Goal: Transaction & Acquisition: Purchase product/service

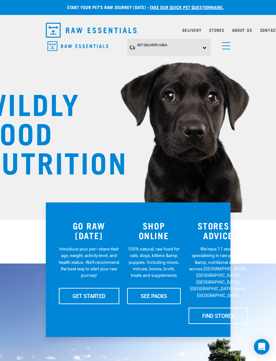
click at [205, 45] on div "Set Delivery Area North Island South Island" at bounding box center [168, 48] width 83 height 18
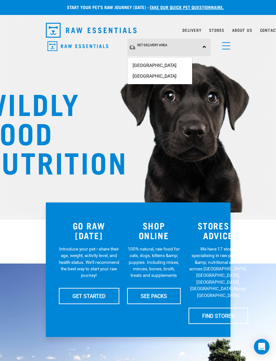
click at [149, 76] on link "[GEOGRAPHIC_DATA]" at bounding box center [159, 76] width 65 height 11
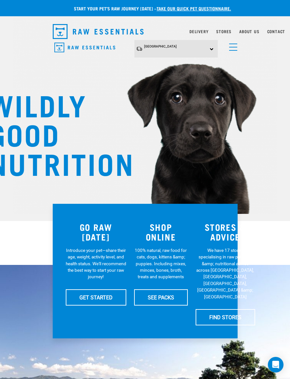
click at [233, 47] on span "menu" at bounding box center [233, 47] width 8 height 1
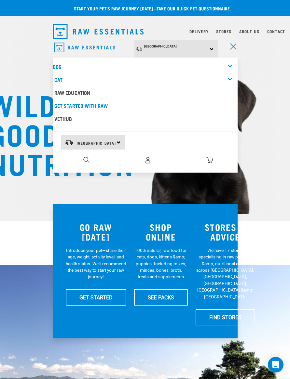
click at [61, 65] on link "Dog" at bounding box center [57, 66] width 9 height 3
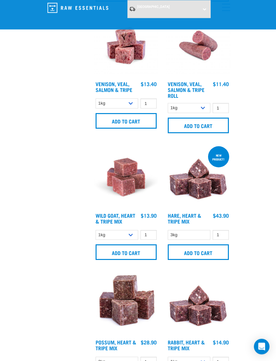
scroll to position [1566, 0]
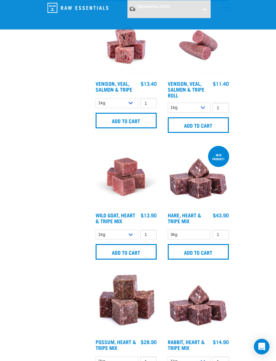
click at [196, 254] on input "Add to cart" at bounding box center [198, 252] width 61 height 16
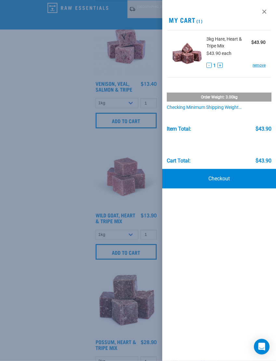
click at [143, 146] on div at bounding box center [138, 180] width 276 height 361
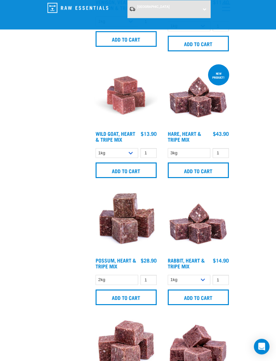
scroll to position [1648, 0]
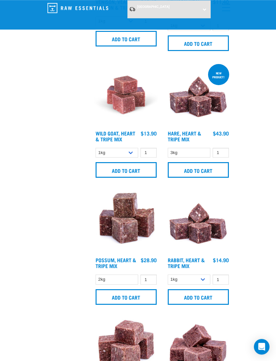
click at [203, 228] on img at bounding box center [198, 221] width 64 height 64
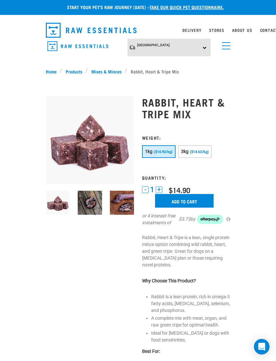
click at [183, 199] on input "Add to cart" at bounding box center [184, 201] width 58 height 14
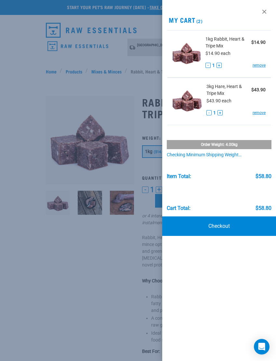
click at [104, 256] on div at bounding box center [138, 180] width 276 height 361
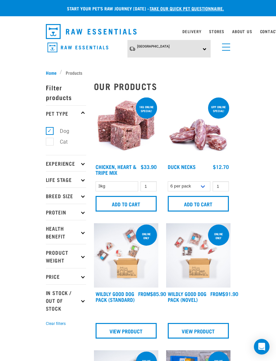
click at [227, 49] on link "menu" at bounding box center [225, 46] width 12 height 12
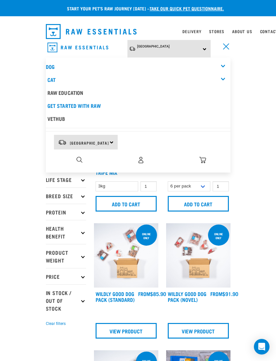
click at [55, 78] on link "Cat" at bounding box center [51, 79] width 8 height 3
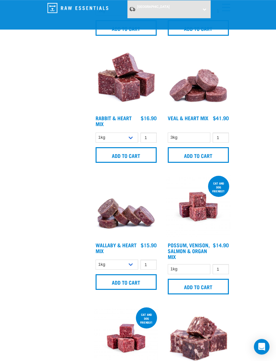
scroll to position [633, 0]
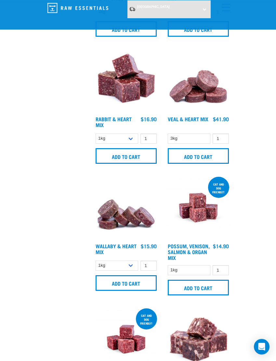
click at [125, 280] on input "Add to cart" at bounding box center [126, 283] width 61 height 16
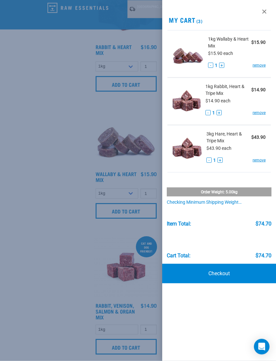
scroll to position [676, 0]
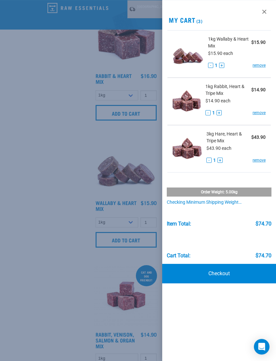
click at [140, 137] on div at bounding box center [138, 180] width 276 height 361
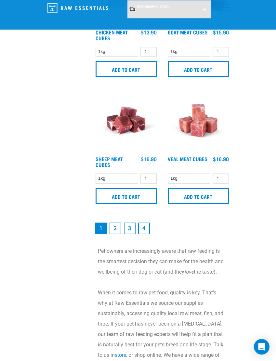
scroll to position [1872, 0]
click at [117, 228] on link "2" at bounding box center [116, 229] width 12 height 12
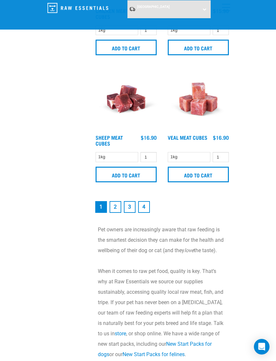
click at [132, 205] on link "3" at bounding box center [130, 207] width 12 height 12
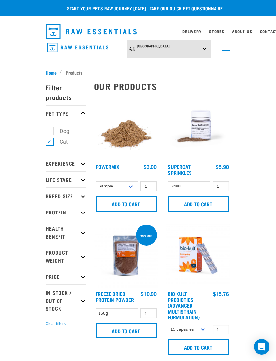
click at [226, 47] on span "menu" at bounding box center [226, 47] width 8 height 1
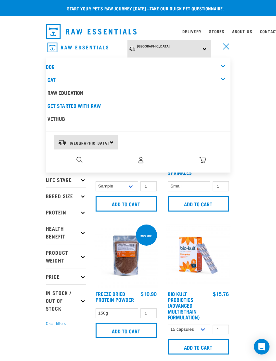
click at [52, 65] on link "Dog" at bounding box center [50, 66] width 9 height 3
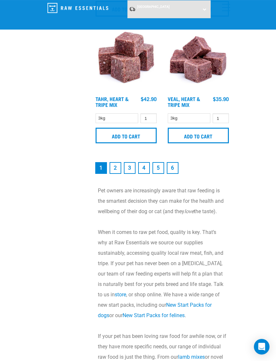
scroll to position [1937, 0]
click at [116, 172] on link "2" at bounding box center [116, 168] width 12 height 12
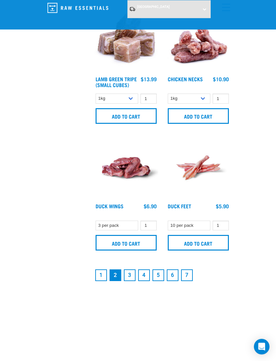
scroll to position [1826, 0]
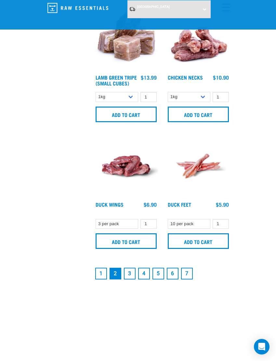
click at [130, 279] on link "3" at bounding box center [130, 274] width 12 height 12
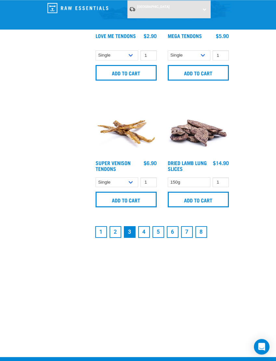
scroll to position [1868, 0]
click at [148, 231] on link "4" at bounding box center [144, 232] width 12 height 12
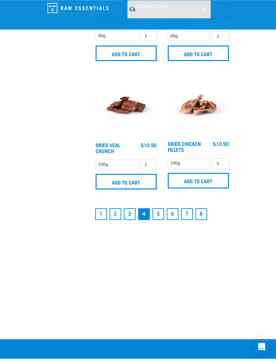
scroll to position [1887, 0]
click at [159, 220] on link "5" at bounding box center [158, 214] width 12 height 12
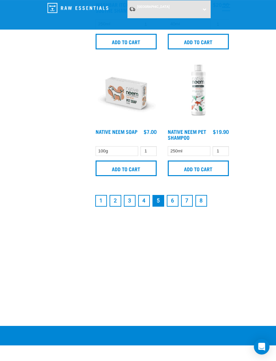
scroll to position [1951, 0]
click at [175, 200] on link "6" at bounding box center [173, 201] width 12 height 12
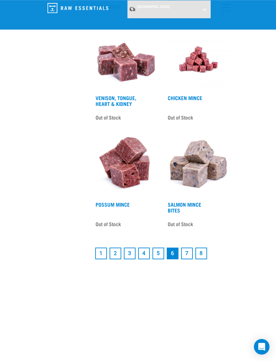
scroll to position [1729, 0]
click at [188, 259] on link "7" at bounding box center [187, 254] width 12 height 12
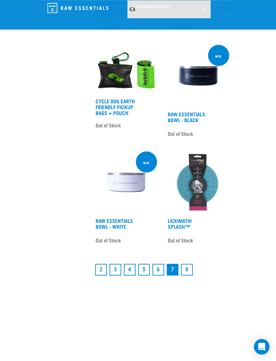
scroll to position [1524, 0]
click at [190, 267] on link "8" at bounding box center [187, 270] width 12 height 12
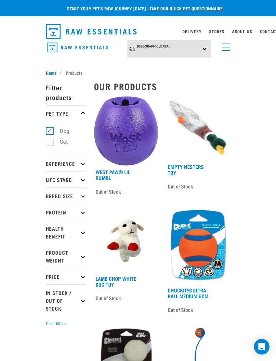
click at [229, 47] on span "menu" at bounding box center [226, 47] width 8 height 1
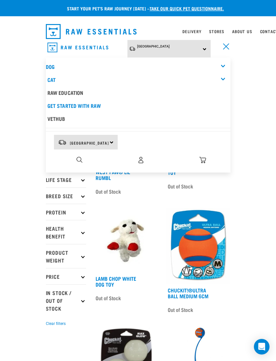
click at [55, 63] on div "Dog" at bounding box center [138, 66] width 185 height 13
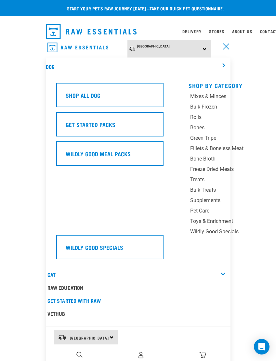
click at [84, 91] on h5 "Shop All Dog" at bounding box center [83, 95] width 35 height 8
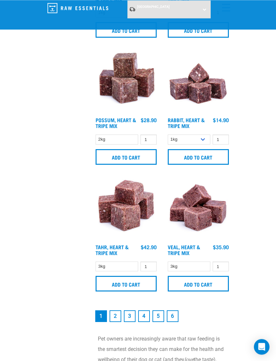
scroll to position [1793, 0]
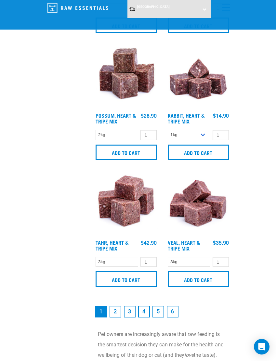
click at [117, 315] on link "2" at bounding box center [116, 312] width 12 height 12
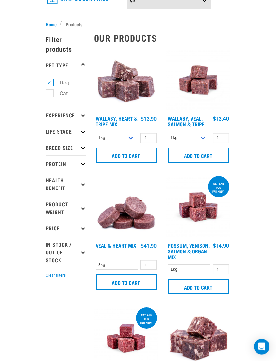
scroll to position [48, 0]
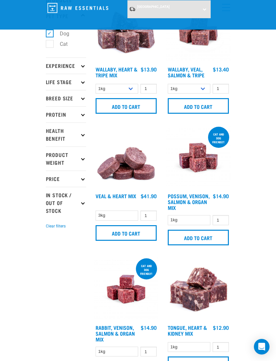
click at [126, 232] on input "Add to cart" at bounding box center [126, 233] width 61 height 16
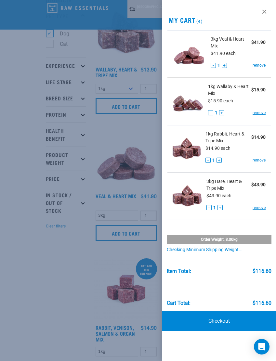
click at [220, 317] on link "Checkout" at bounding box center [219, 320] width 114 height 19
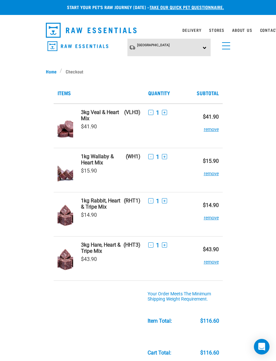
click at [162, 155] on button "+" at bounding box center [164, 156] width 5 height 5
click at [162, 201] on button "+" at bounding box center [164, 200] width 5 height 5
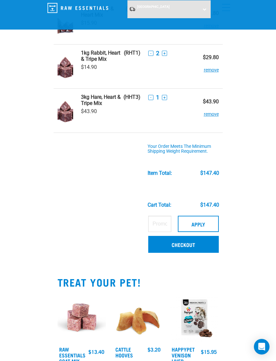
scroll to position [99, 0]
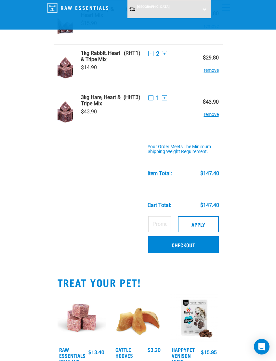
click at [181, 242] on link "Checkout" at bounding box center [183, 244] width 70 height 17
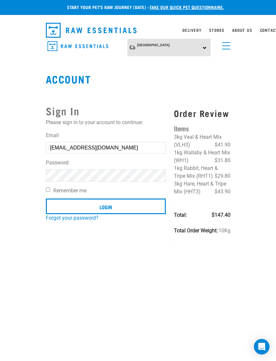
click at [106, 207] on input "Login" at bounding box center [106, 207] width 120 height 16
click at [110, 206] on input "Login" at bounding box center [106, 207] width 120 height 16
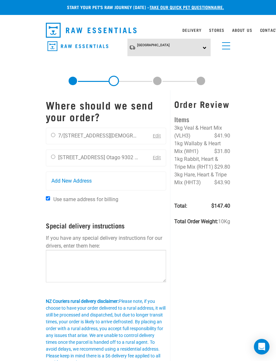
click at [54, 136] on input "radio" at bounding box center [53, 135] width 4 height 4
radio input "true"
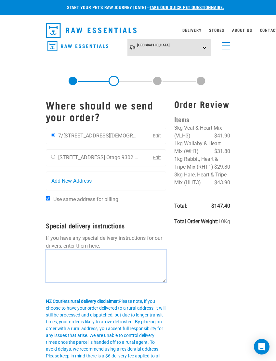
click at [56, 256] on textarea at bounding box center [106, 266] width 121 height 32
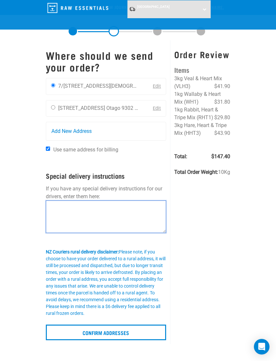
scroll to position [30, 0]
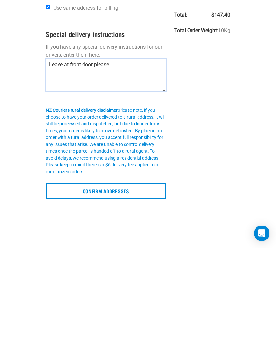
type textarea "Leave at front door please"
click at [108, 296] on input "Confirm addresses" at bounding box center [106, 304] width 121 height 16
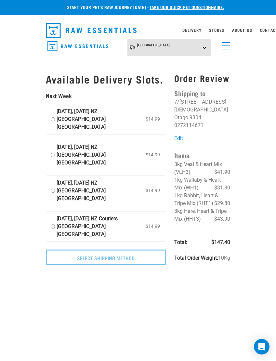
click at [55, 119] on input "07 October, Tuesday NZ Couriers South Island Long Haul $14.99" at bounding box center [53, 119] width 4 height 23
radio input "true"
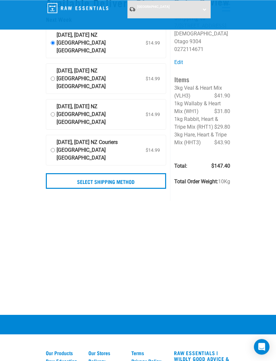
scroll to position [29, 0]
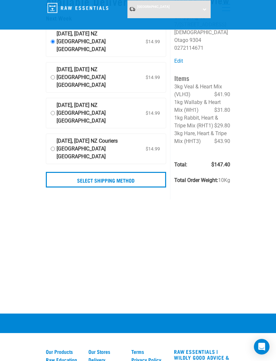
click at [101, 172] on input "Select Shipping Method" at bounding box center [106, 180] width 121 height 16
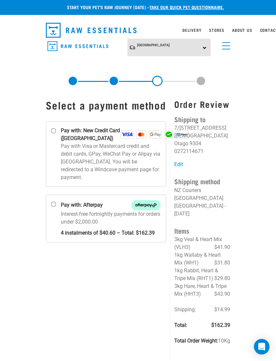
click at [55, 134] on input "Pay with: New Credit Card ([GEOGRAPHIC_DATA])" at bounding box center [53, 130] width 5 height 5
radio input "true"
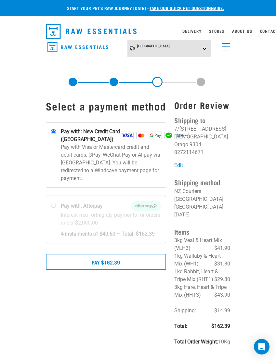
click at [104, 270] on button "Pay $162.39" at bounding box center [106, 262] width 121 height 16
